Goal: Navigation & Orientation: Find specific page/section

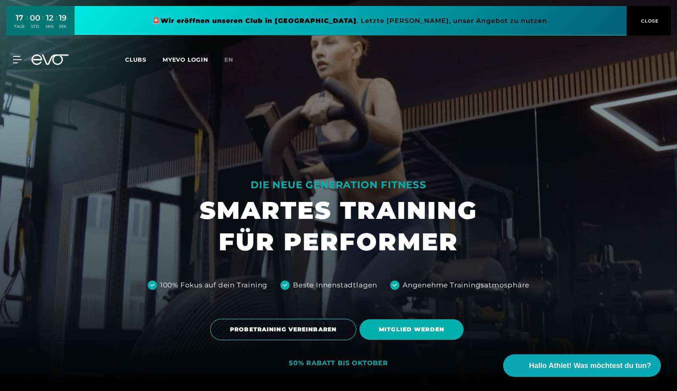
click at [141, 62] on span "Clubs" at bounding box center [135, 59] width 21 height 7
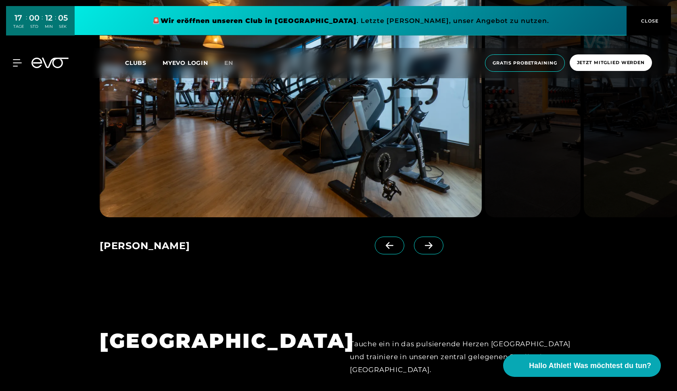
scroll to position [666, 0]
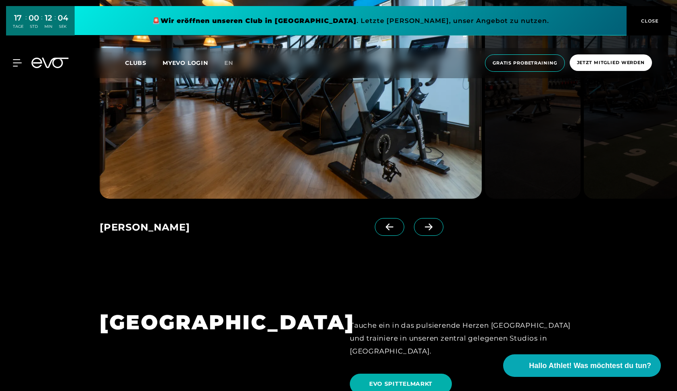
click at [428, 224] on icon at bounding box center [429, 227] width 14 height 7
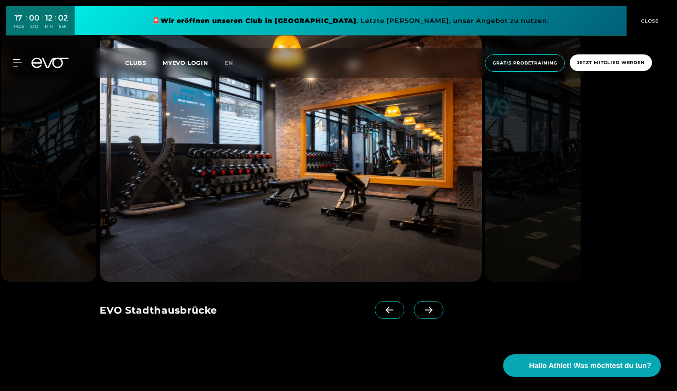
scroll to position [583, 0]
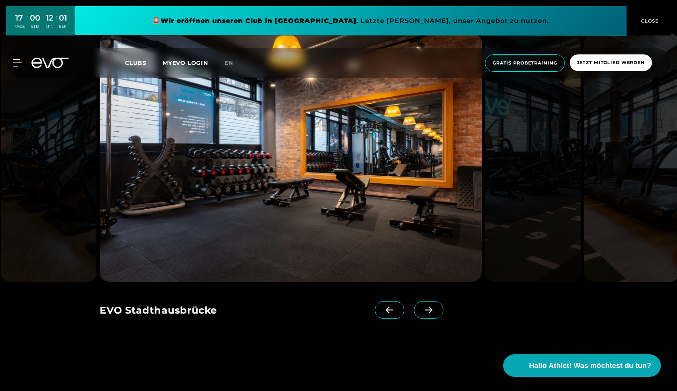
click at [428, 312] on icon at bounding box center [429, 310] width 14 height 7
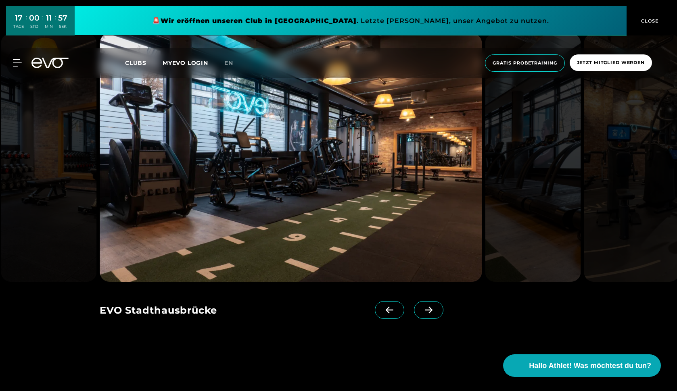
click at [428, 312] on icon at bounding box center [429, 310] width 14 height 7
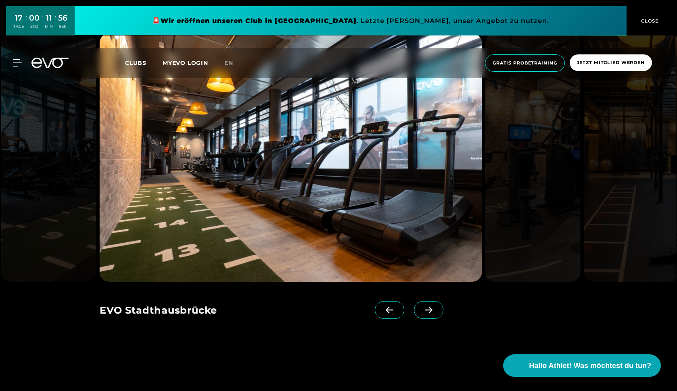
click at [428, 312] on icon at bounding box center [429, 310] width 14 height 7
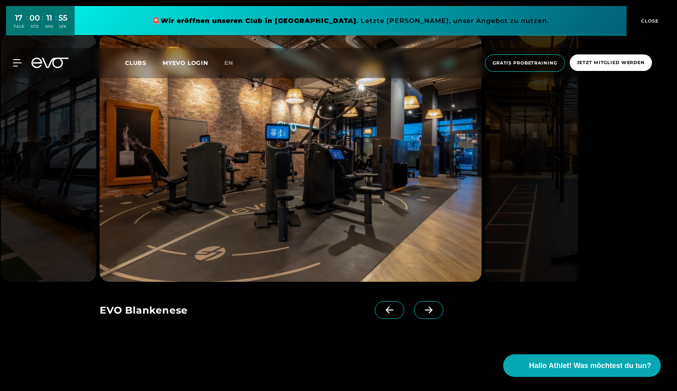
click at [428, 312] on icon at bounding box center [429, 310] width 14 height 7
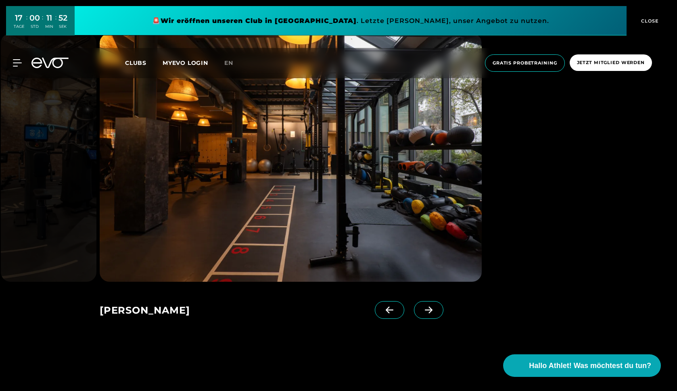
click at [428, 312] on icon at bounding box center [429, 310] width 14 height 7
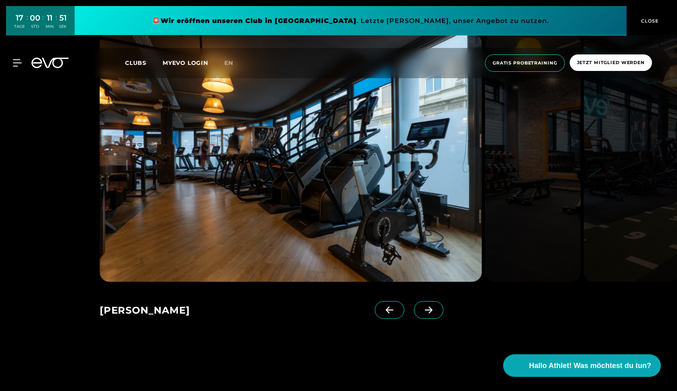
click at [428, 312] on icon at bounding box center [429, 310] width 14 height 7
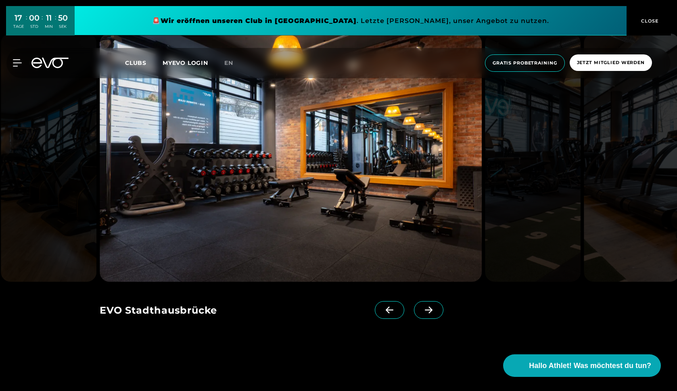
click at [428, 312] on icon at bounding box center [429, 310] width 14 height 7
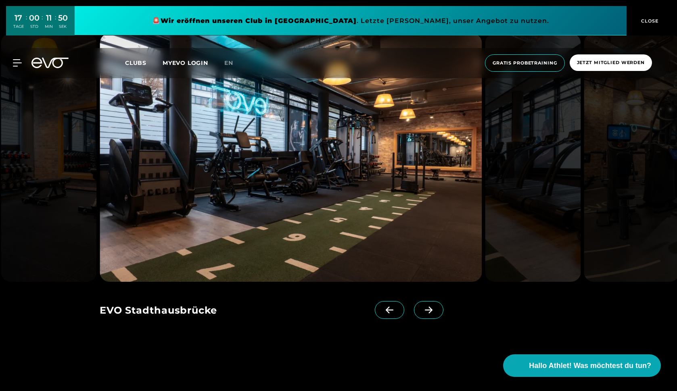
click at [428, 312] on icon at bounding box center [429, 310] width 14 height 7
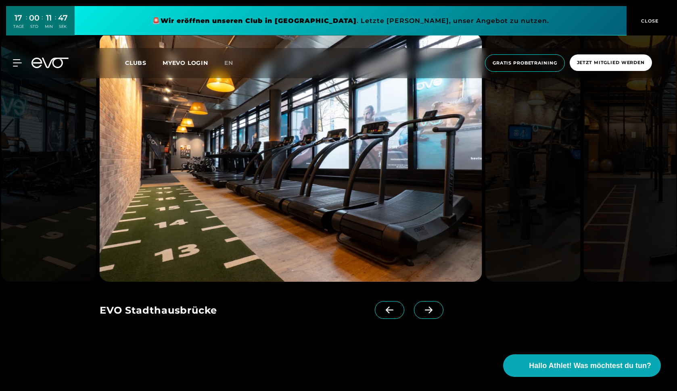
click at [169, 299] on div "[PERSON_NAME] EVO Stadthausbrücke EVO Stadthausbrücke EVO Stadthausbrücke EVO B…" at bounding box center [267, 308] width 334 height 52
